Goal: Task Accomplishment & Management: Use online tool/utility

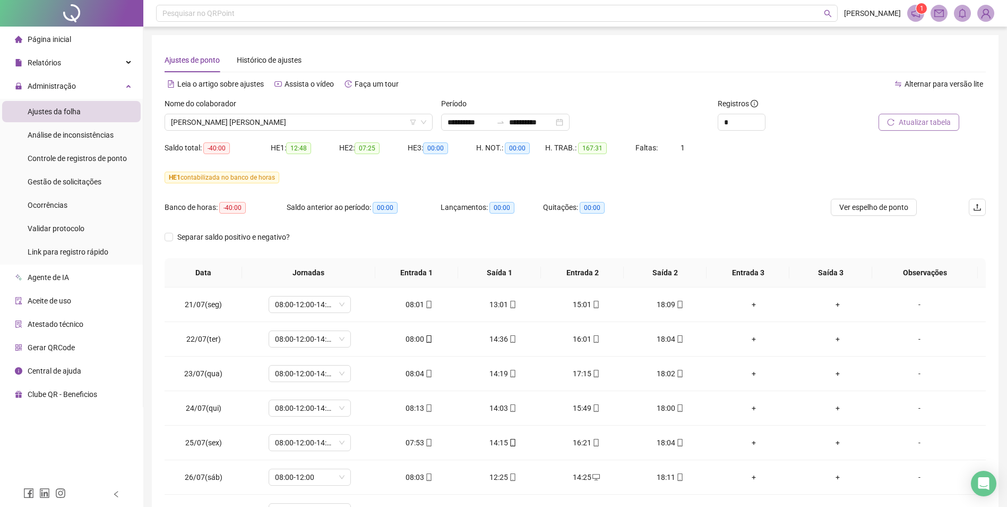
click at [921, 123] on span "Atualizar tabela" at bounding box center [925, 122] width 52 height 12
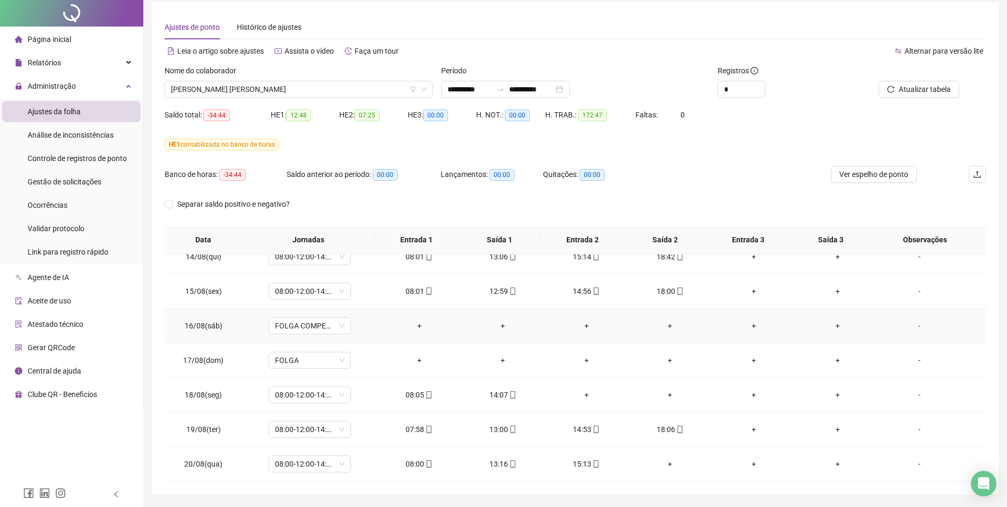
scroll to position [66, 0]
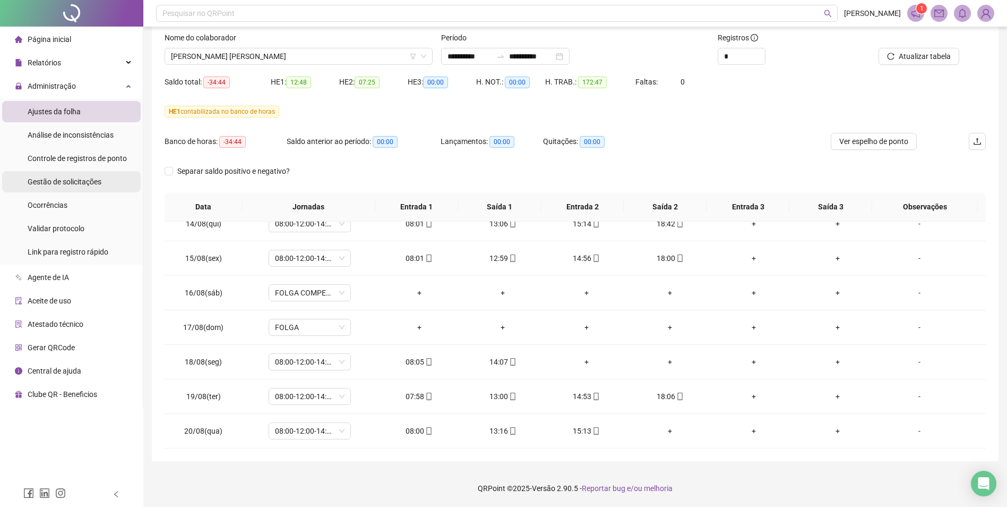
click at [84, 179] on span "Gestão de solicitações" at bounding box center [65, 181] width 74 height 8
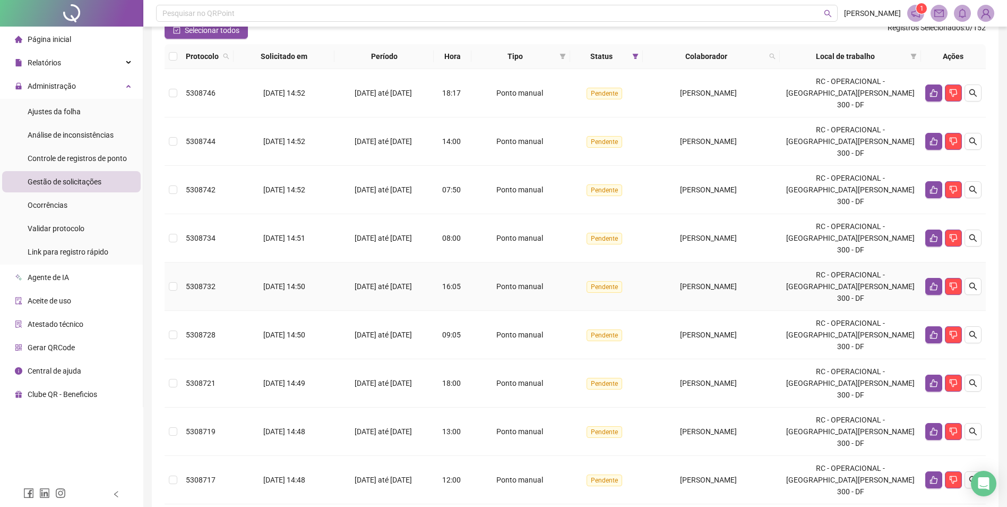
scroll to position [32, 0]
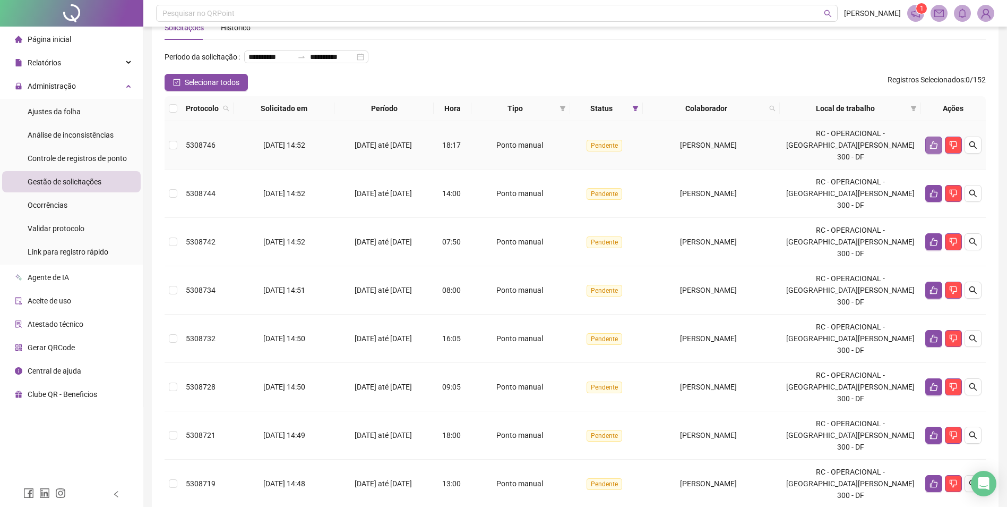
click at [934, 149] on icon "like" at bounding box center [934, 145] width 8 height 8
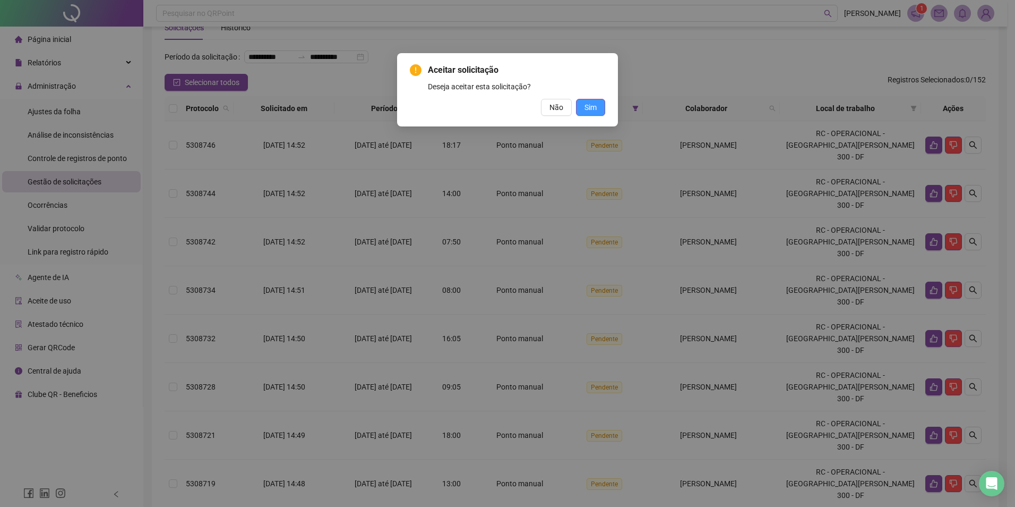
click at [592, 109] on span "Sim" at bounding box center [591, 107] width 12 height 12
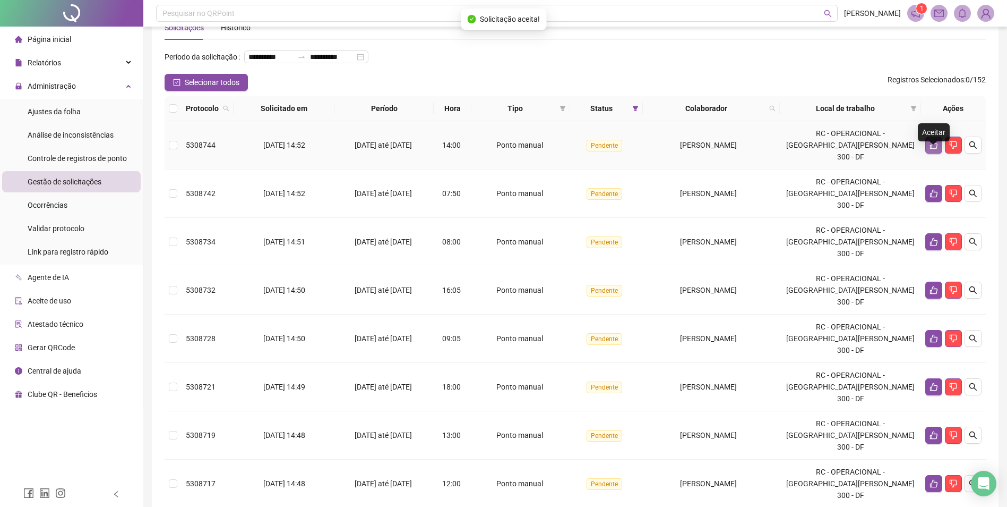
click at [932, 149] on icon "like" at bounding box center [934, 145] width 8 height 8
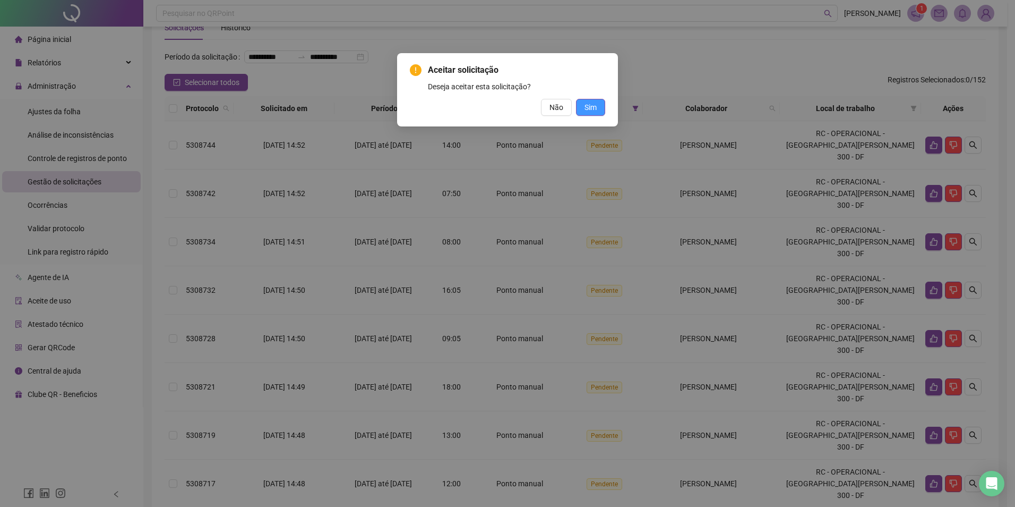
click at [601, 105] on button "Sim" at bounding box center [590, 107] width 29 height 17
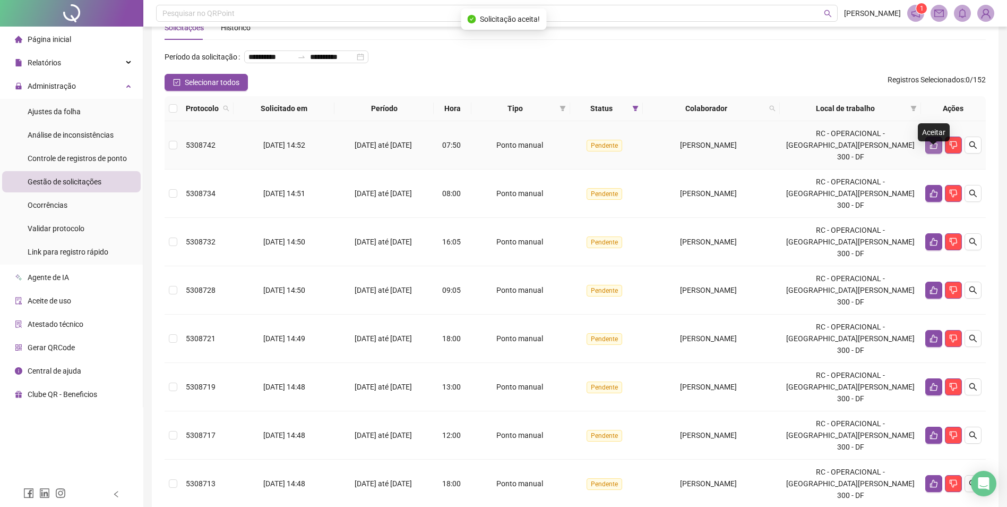
click at [930, 149] on icon "like" at bounding box center [933, 145] width 7 height 8
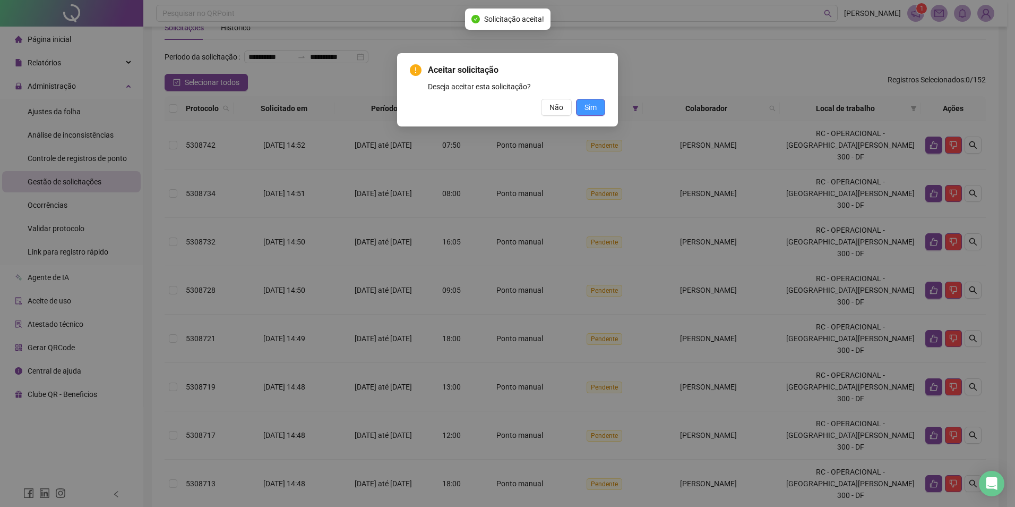
click at [593, 110] on span "Sim" at bounding box center [591, 107] width 12 height 12
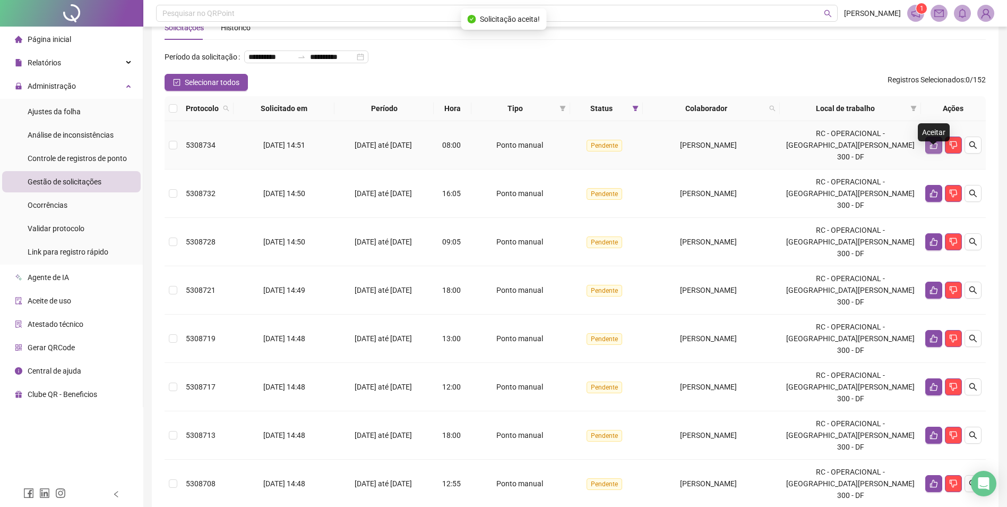
click at [936, 149] on icon "like" at bounding box center [934, 145] width 8 height 8
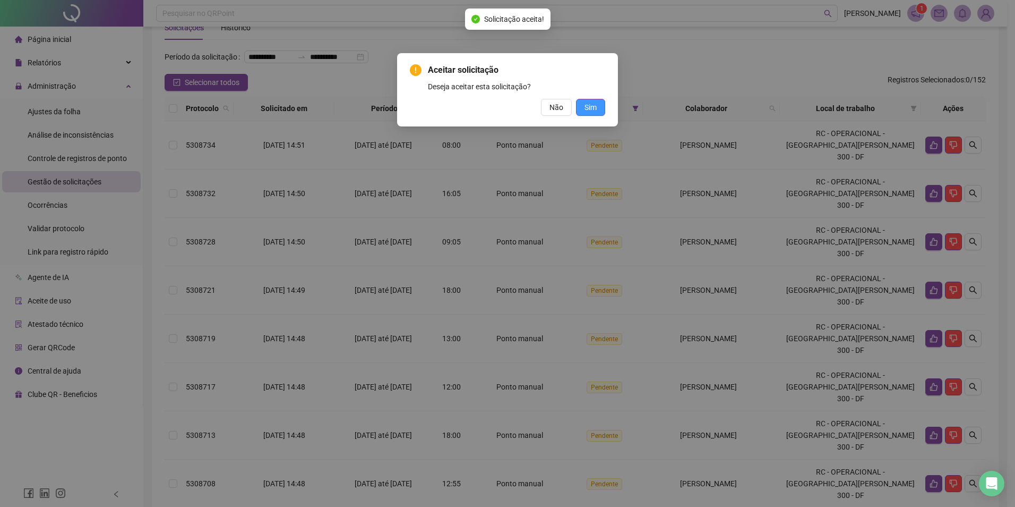
click at [591, 106] on span "Sim" at bounding box center [591, 107] width 12 height 12
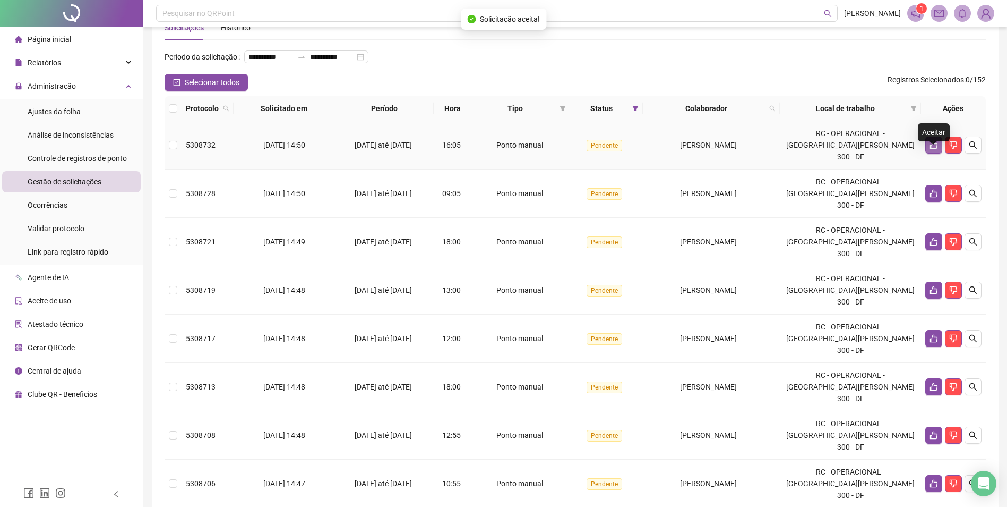
click at [932, 149] on icon "like" at bounding box center [934, 145] width 8 height 8
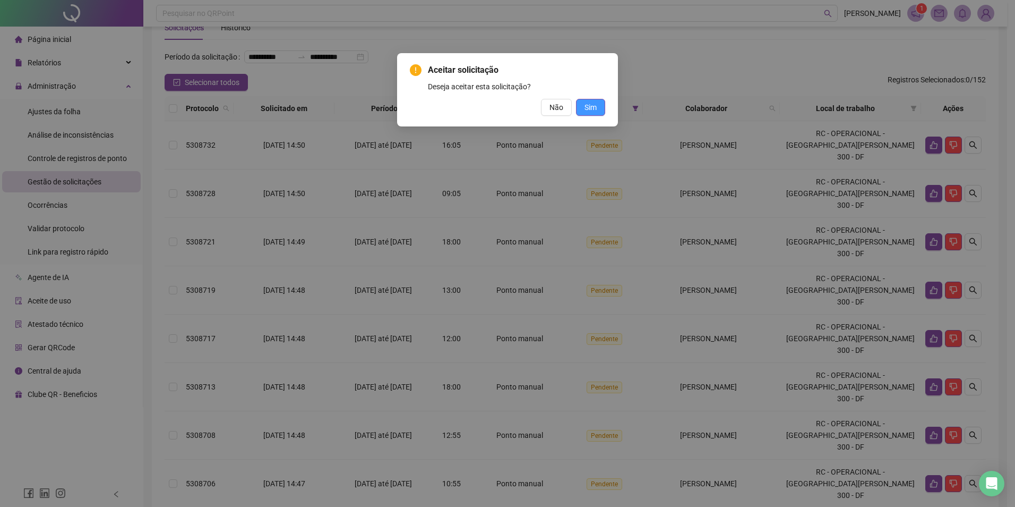
click at [596, 108] on span "Sim" at bounding box center [591, 107] width 12 height 12
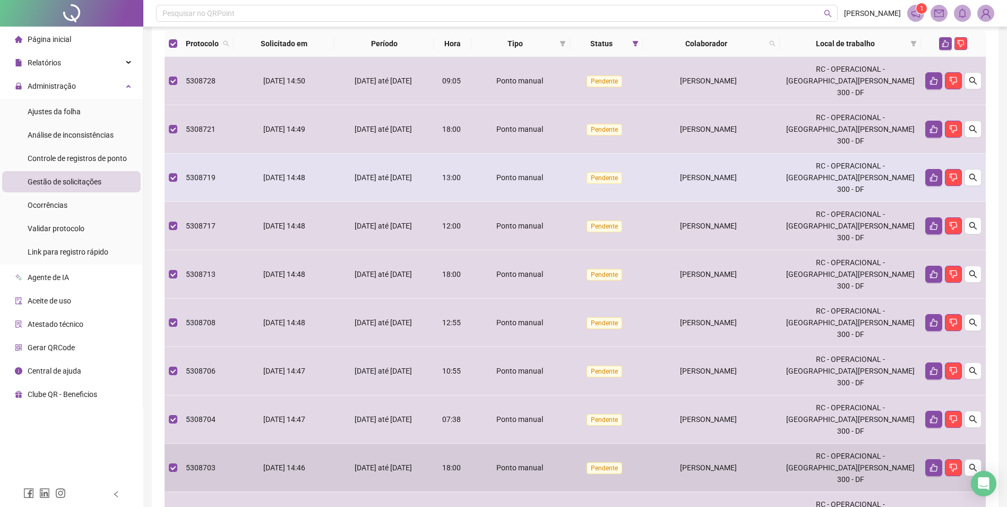
scroll to position [0, 0]
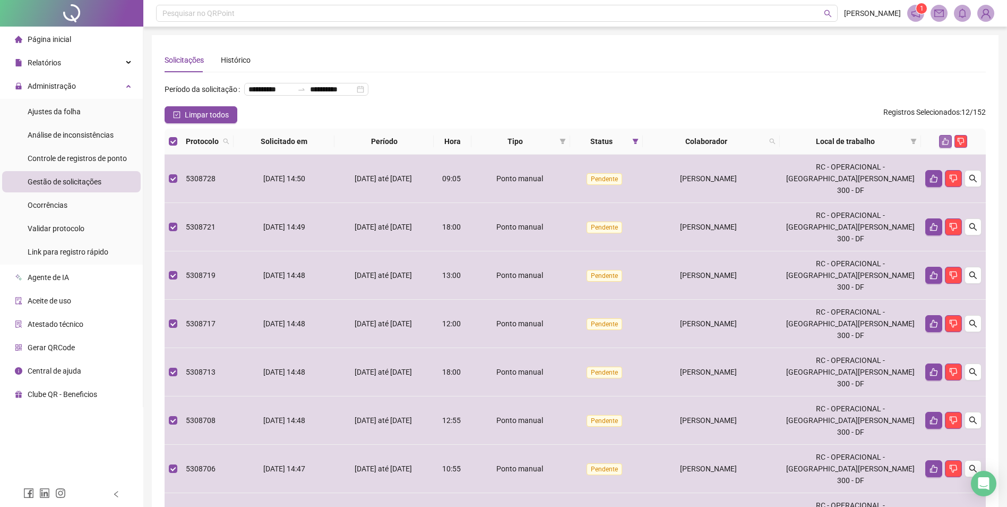
click at [947, 145] on icon "like" at bounding box center [945, 141] width 7 height 7
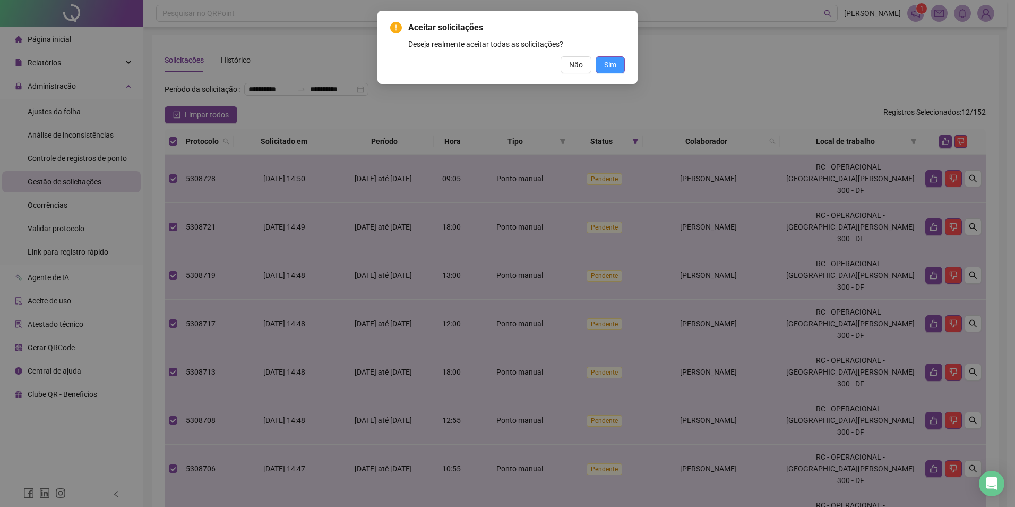
click at [613, 65] on span "Sim" at bounding box center [610, 65] width 12 height 12
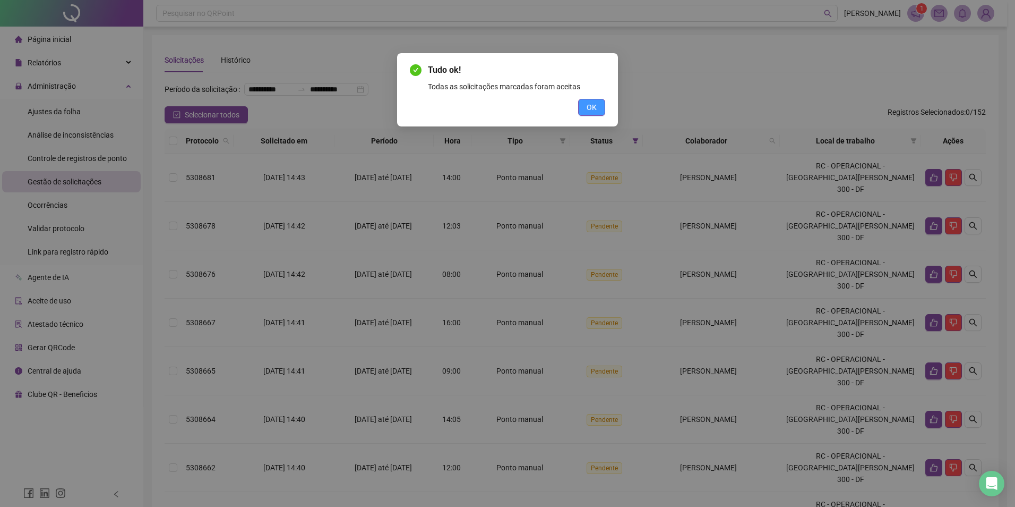
drag, startPoint x: 591, startPoint y: 104, endPoint x: 598, endPoint y: 134, distance: 31.4
click at [591, 104] on span "OK" at bounding box center [592, 107] width 10 height 12
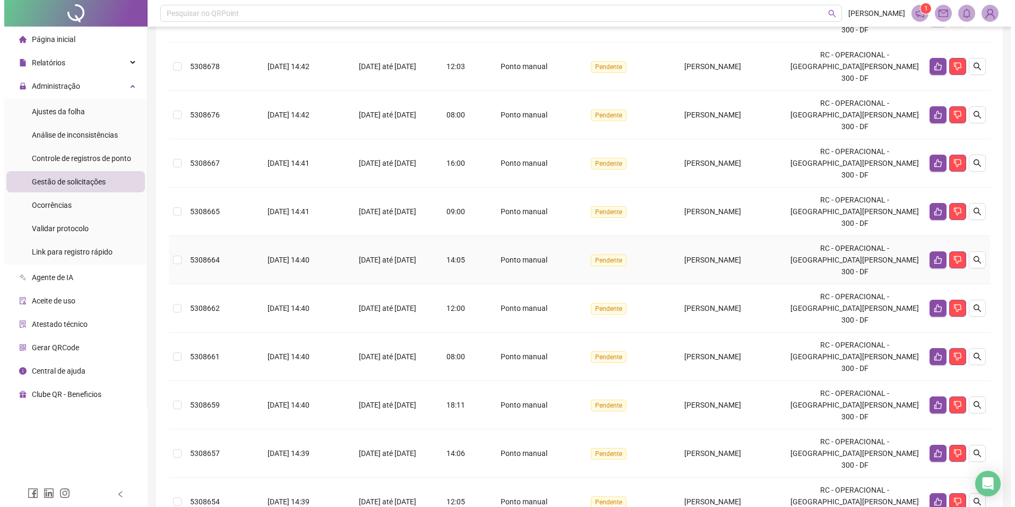
scroll to position [53, 0]
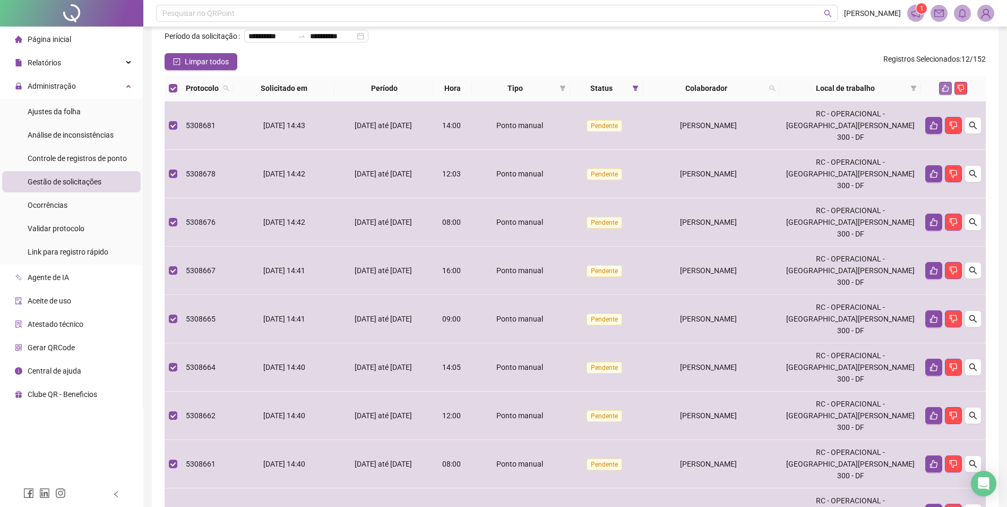
click at [943, 92] on icon "like" at bounding box center [945, 87] width 7 height 7
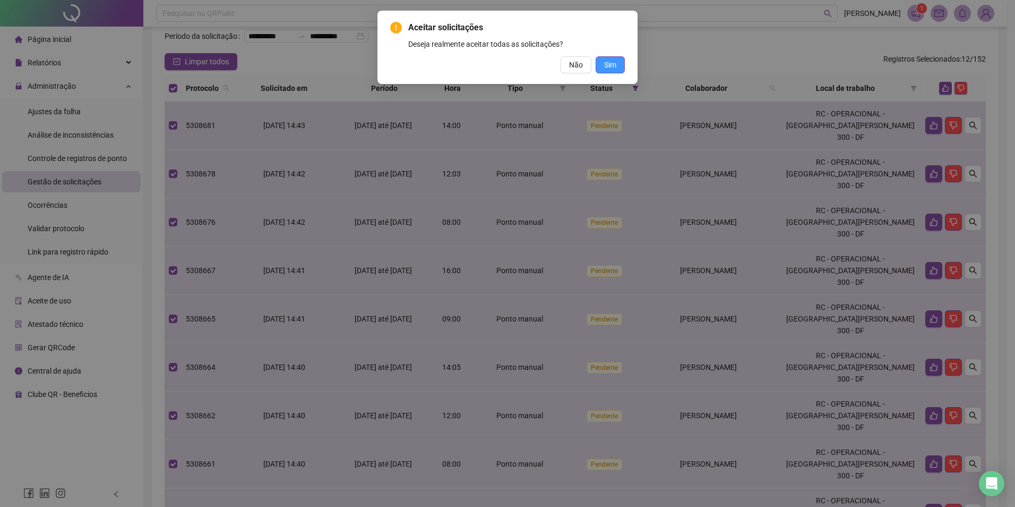
click at [614, 64] on span "Sim" at bounding box center [610, 65] width 12 height 12
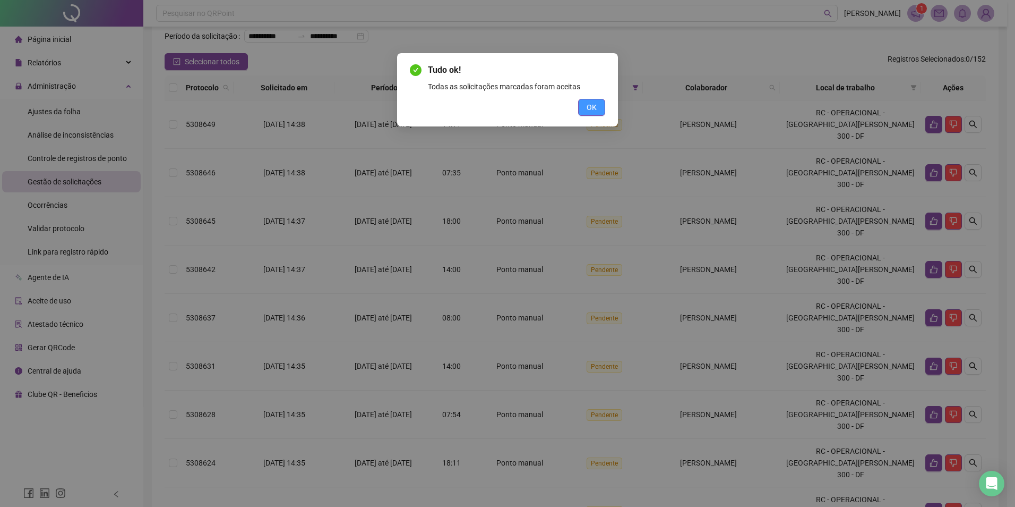
click at [597, 107] on button "OK" at bounding box center [591, 107] width 27 height 17
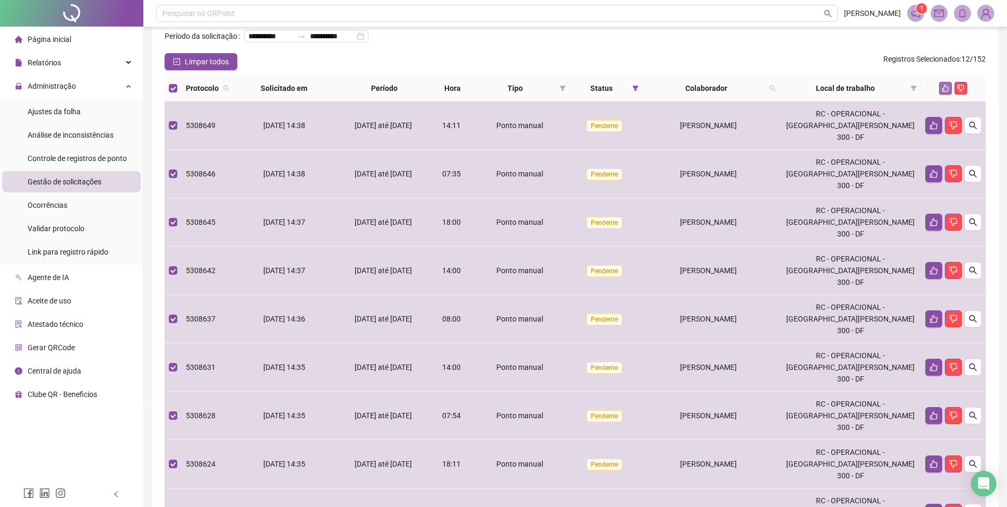
click at [943, 92] on icon "like" at bounding box center [945, 87] width 7 height 7
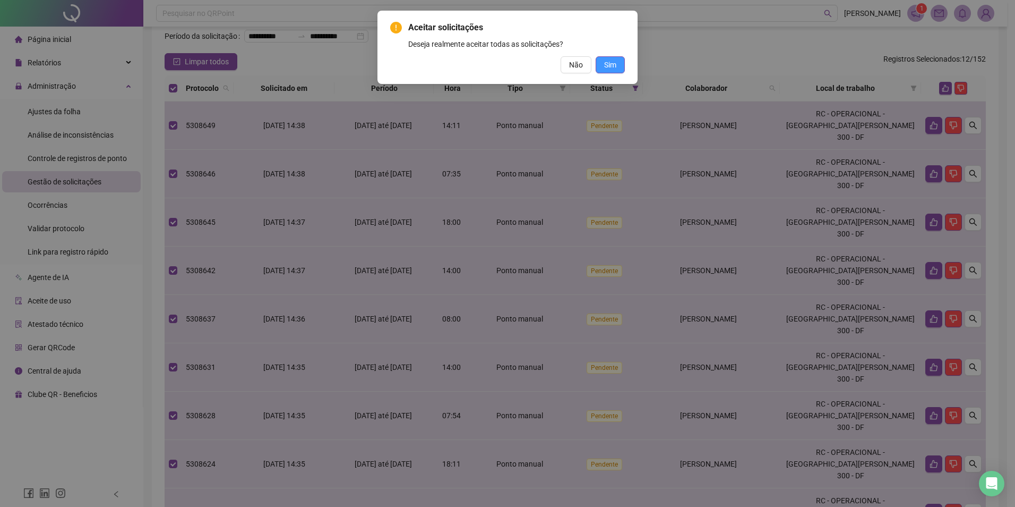
click at [617, 66] on button "Sim" at bounding box center [610, 64] width 29 height 17
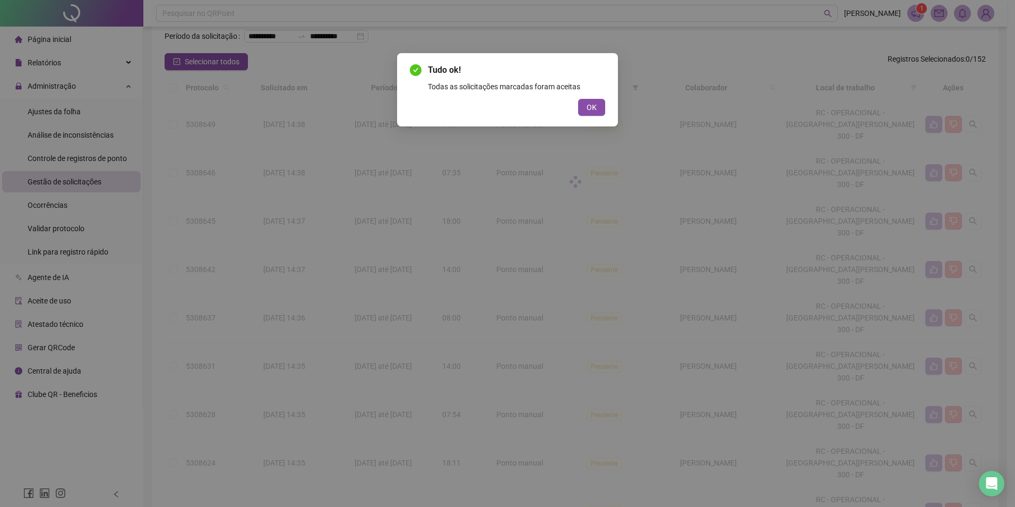
scroll to position [45, 0]
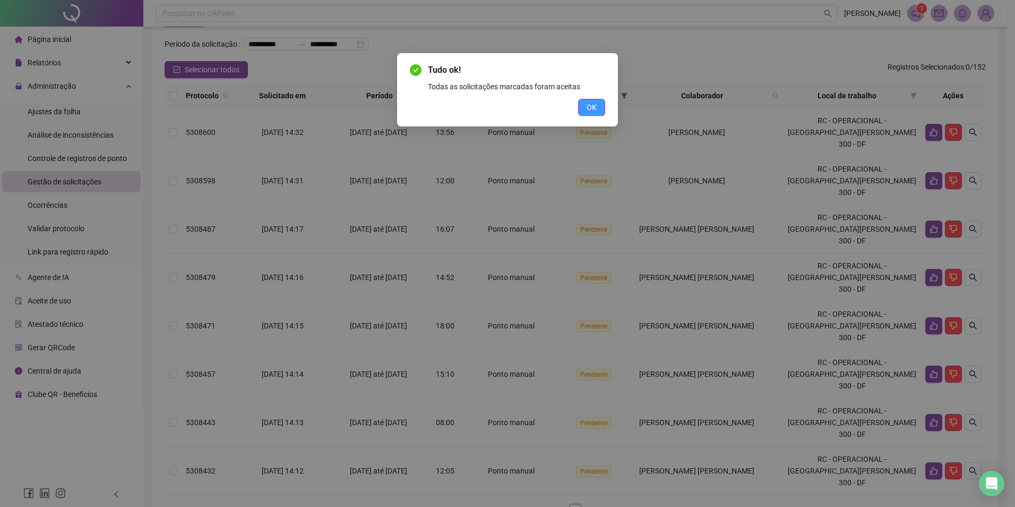
click at [593, 102] on span "OK" at bounding box center [592, 107] width 10 height 12
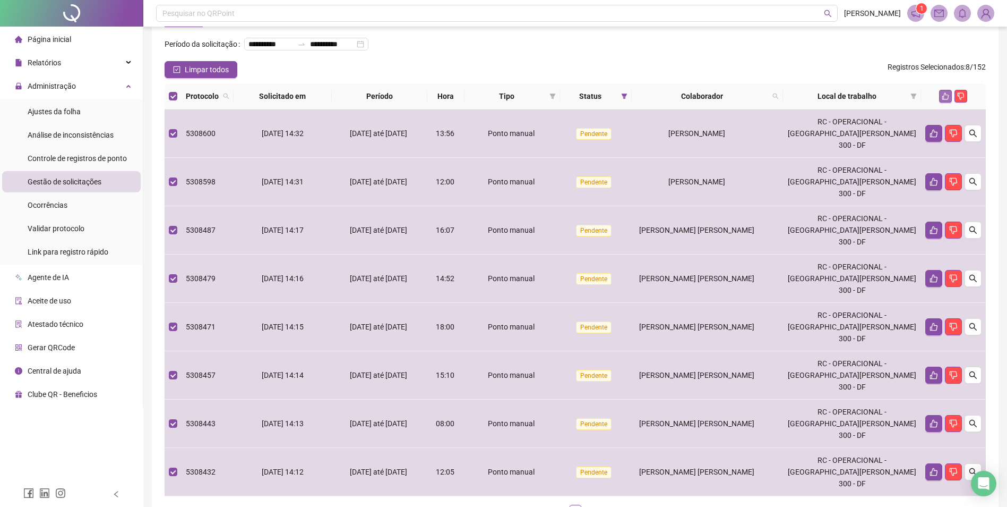
click at [947, 100] on icon "like" at bounding box center [945, 95] width 7 height 7
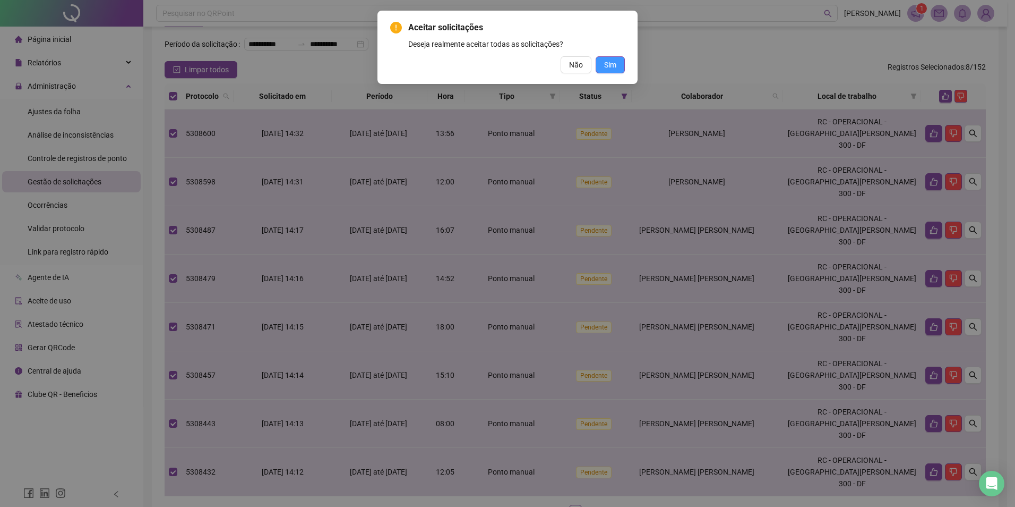
click at [616, 61] on span "Sim" at bounding box center [610, 65] width 12 height 12
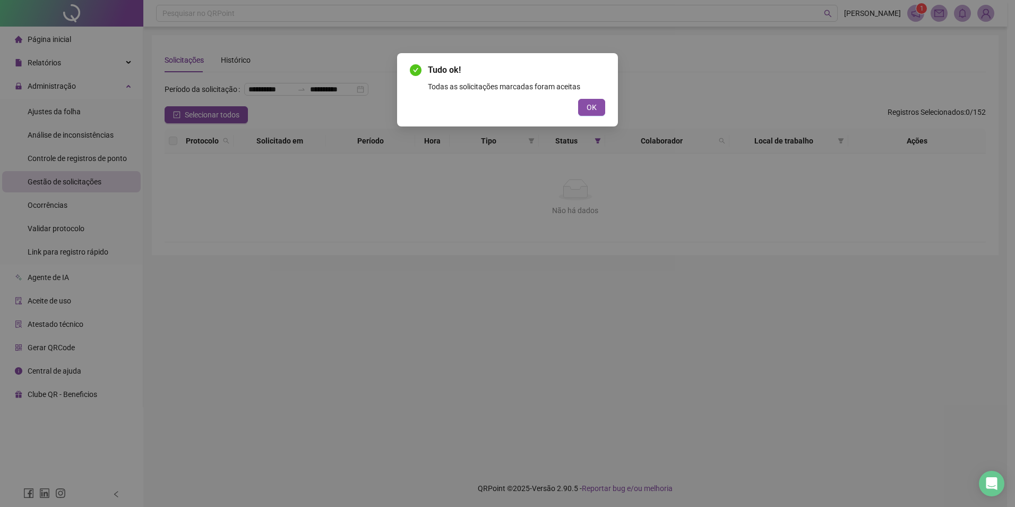
scroll to position [0, 0]
click at [592, 111] on span "OK" at bounding box center [592, 107] width 10 height 12
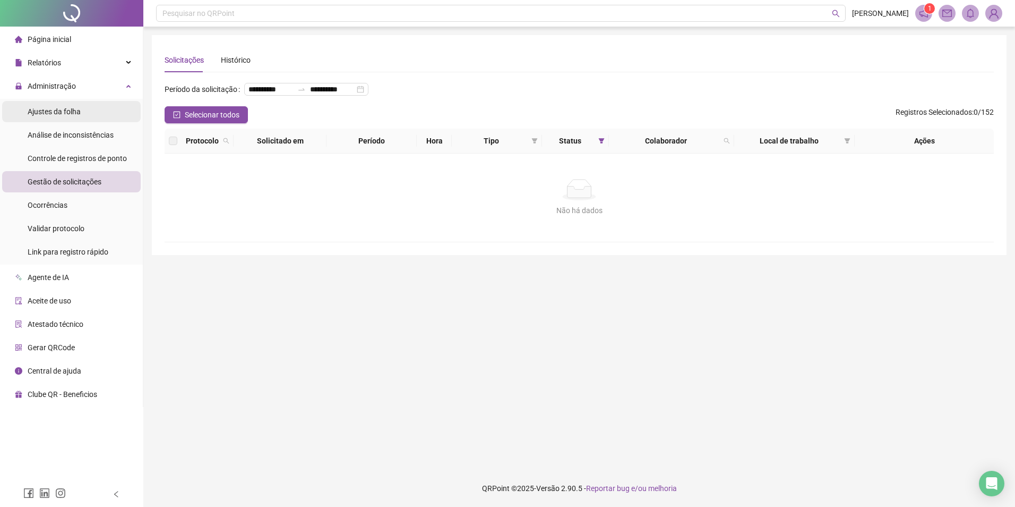
click at [70, 111] on span "Ajustes da folha" at bounding box center [54, 111] width 53 height 8
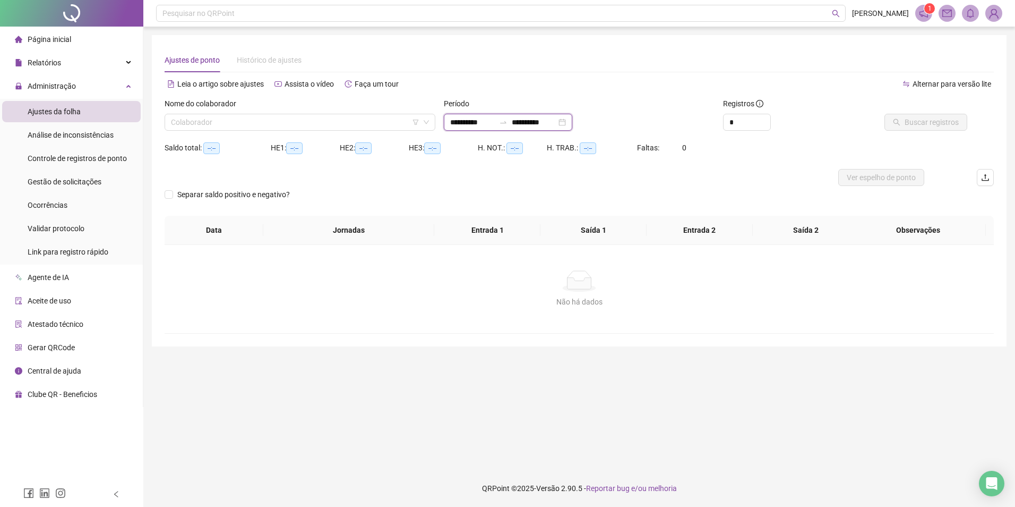
click at [470, 121] on input "**********" at bounding box center [472, 122] width 45 height 12
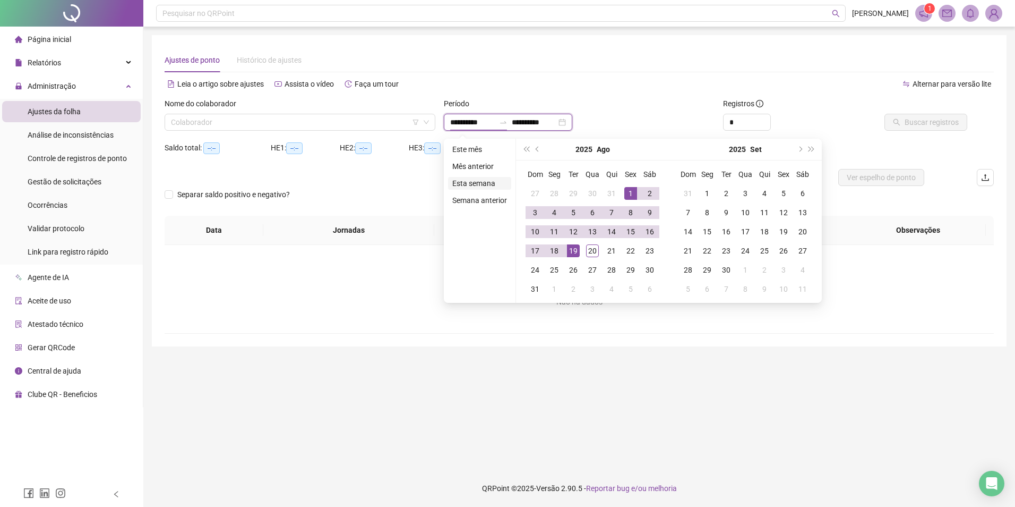
type input "**********"
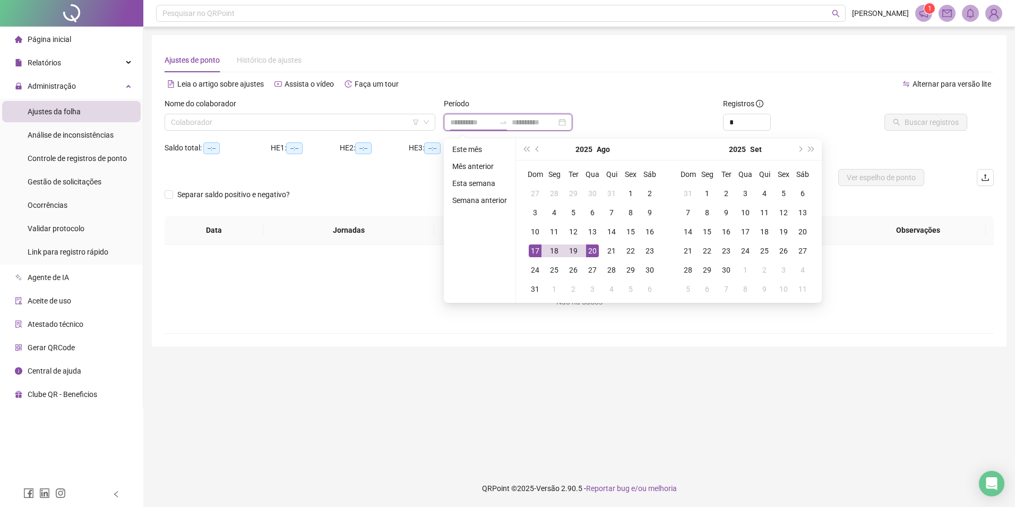
type input "**********"
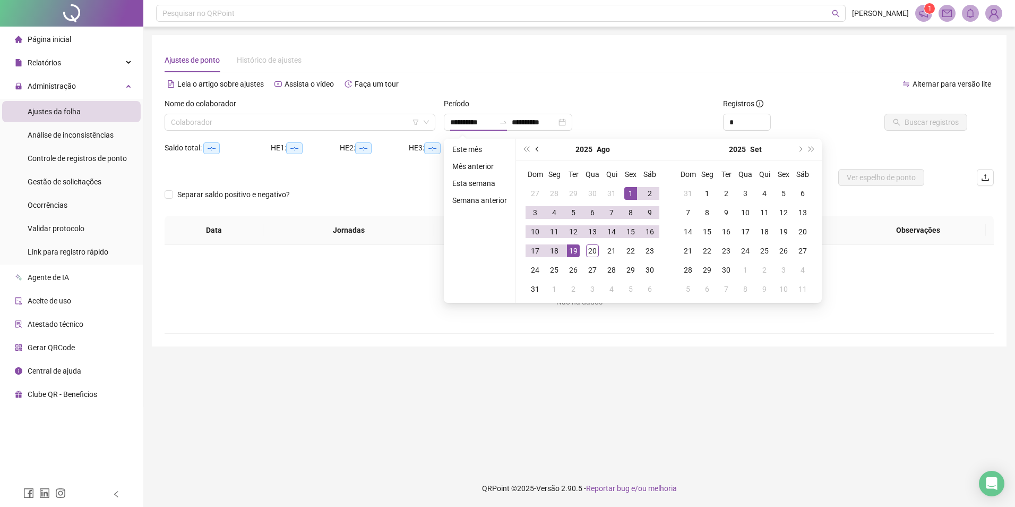
click at [536, 148] on span "prev-year" at bounding box center [538, 149] width 5 height 5
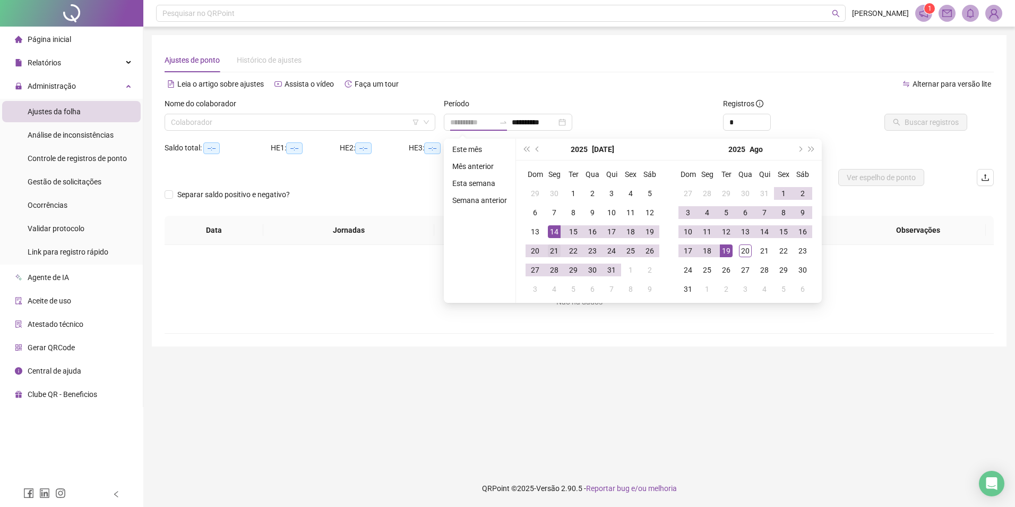
type input "**********"
click at [556, 248] on div "21" at bounding box center [554, 250] width 13 height 13
type input "**********"
click at [763, 249] on div "21" at bounding box center [764, 250] width 13 height 13
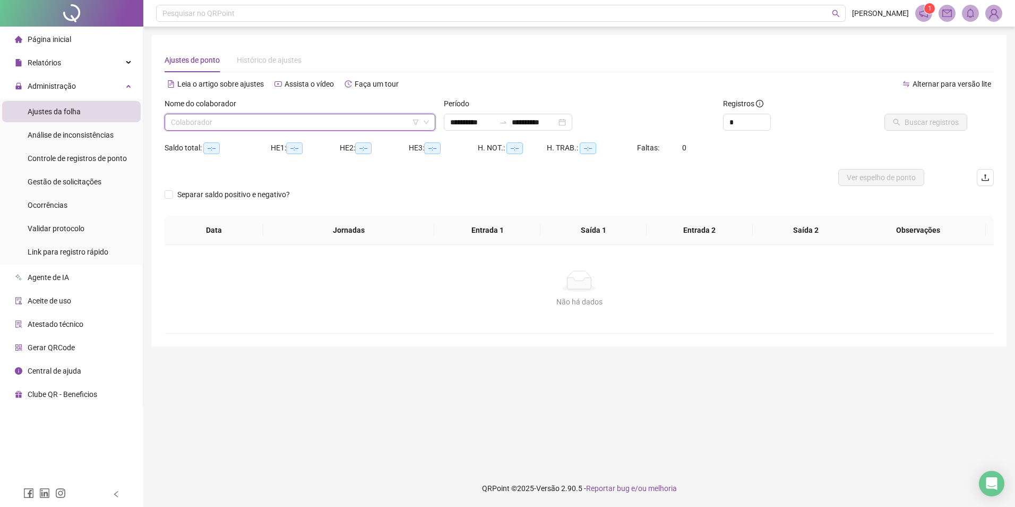
click at [328, 124] on input "search" at bounding box center [295, 122] width 248 height 16
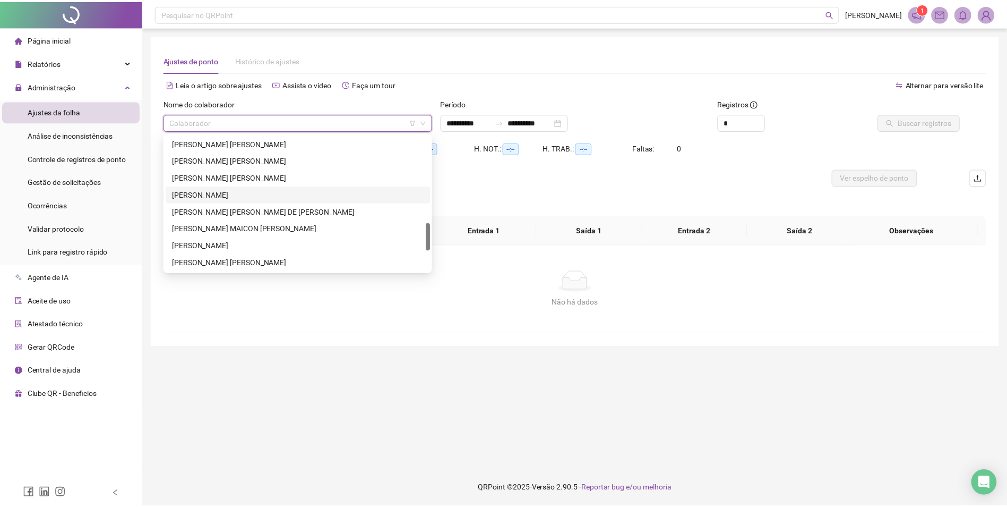
scroll to position [527, 0]
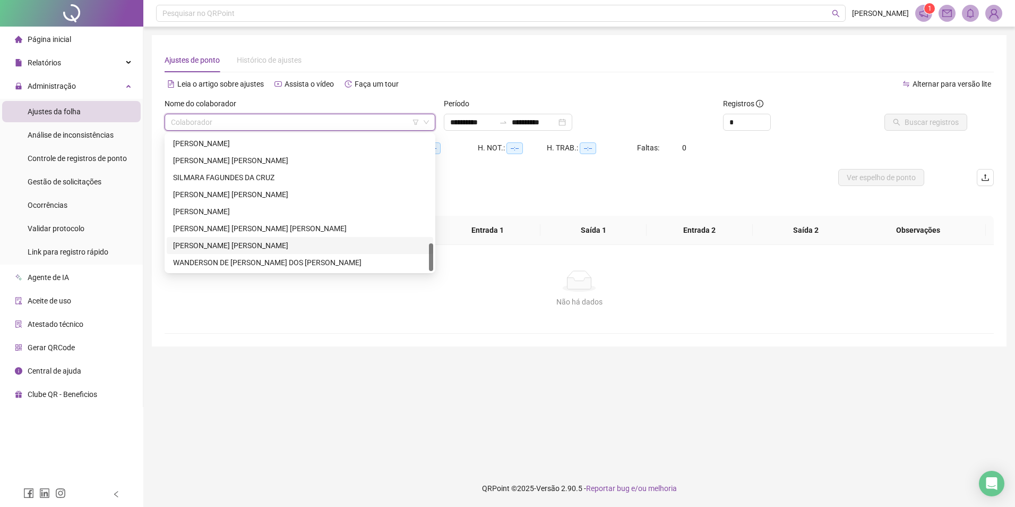
click at [250, 244] on div "[PERSON_NAME] [PERSON_NAME]" at bounding box center [300, 245] width 254 height 12
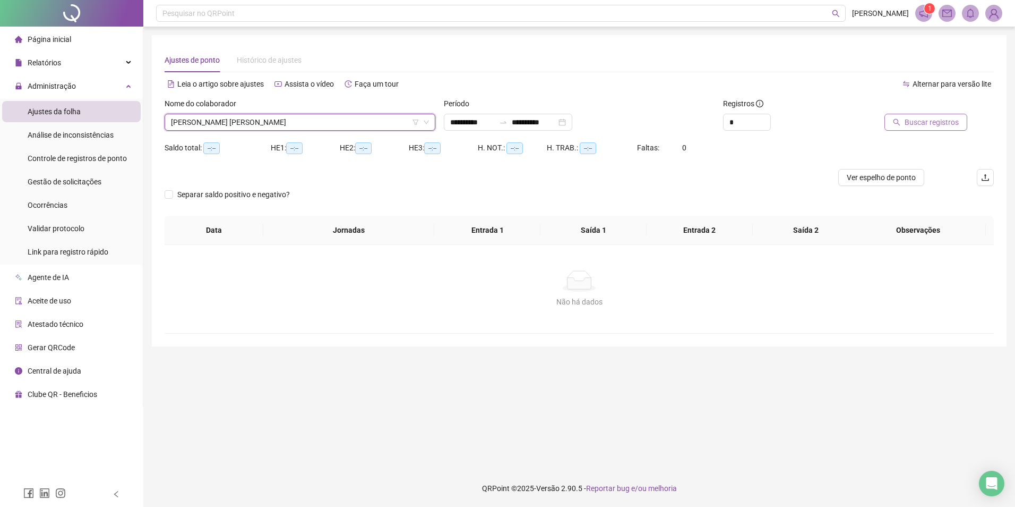
click at [943, 124] on span "Buscar registros" at bounding box center [932, 122] width 54 height 12
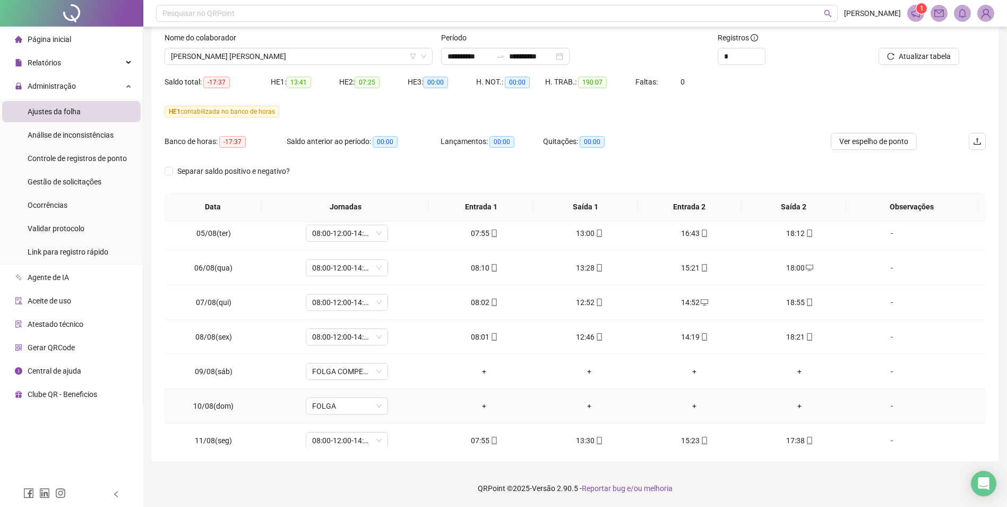
scroll to position [531, 0]
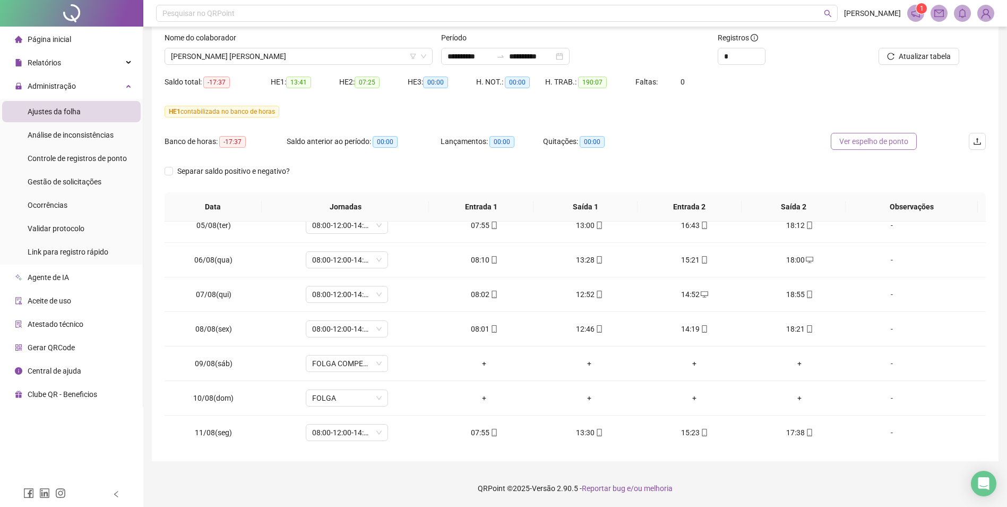
click at [870, 145] on span "Ver espelho de ponto" at bounding box center [873, 141] width 69 height 12
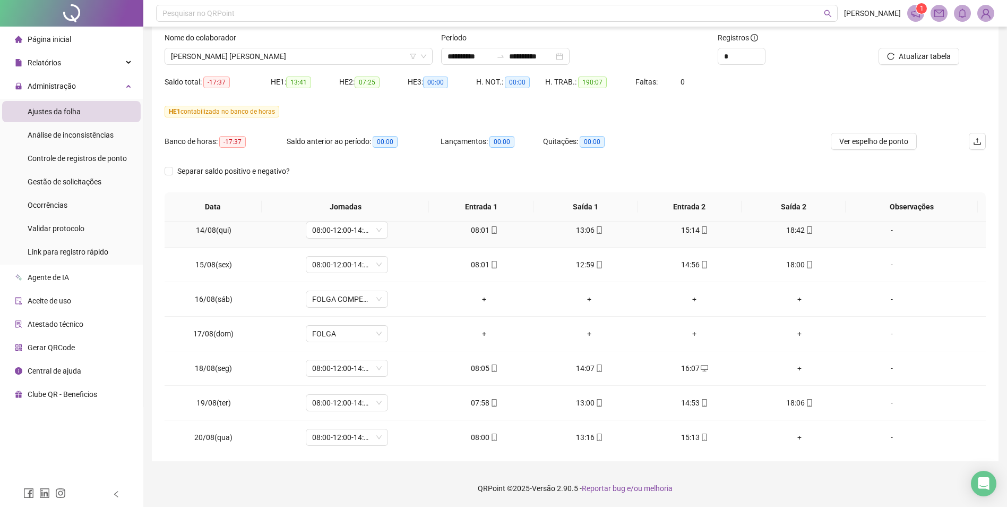
scroll to position [843, 0]
